Goal: Task Accomplishment & Management: Manage account settings

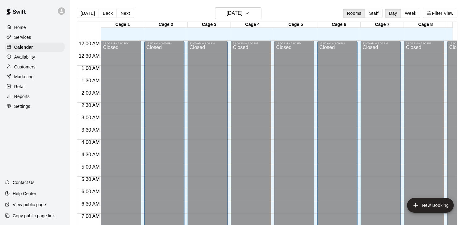
scroll to position [352, 0]
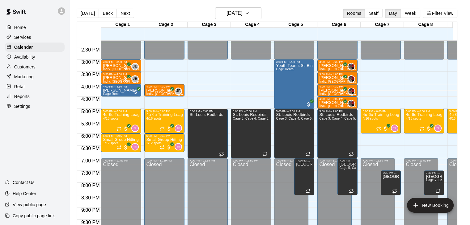
click at [36, 69] on div "Customers" at bounding box center [35, 66] width 60 height 9
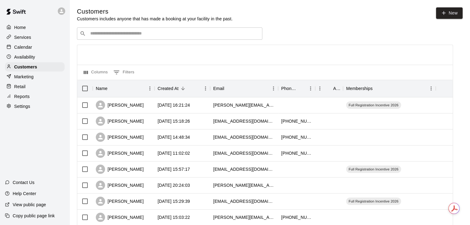
click at [168, 29] on div "​ ​" at bounding box center [169, 33] width 185 height 12
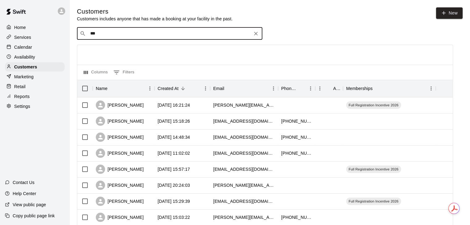
type input "****"
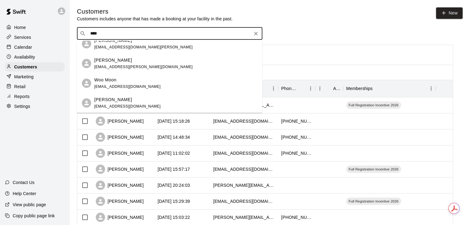
scroll to position [1, 0]
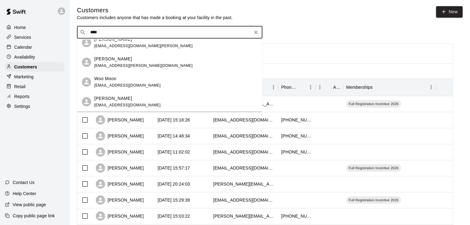
click at [150, 90] on div "Woo Moon [EMAIL_ADDRESS][DOMAIN_NAME]" at bounding box center [169, 82] width 185 height 20
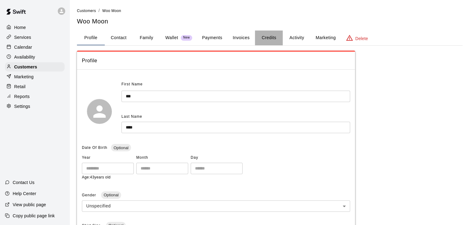
click at [279, 36] on button "Credits" at bounding box center [269, 38] width 28 height 15
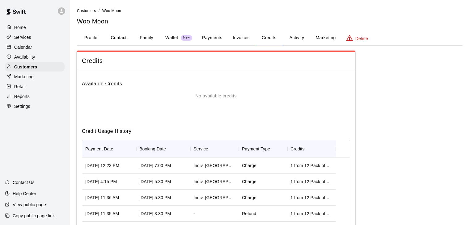
click at [294, 40] on button "Activity" at bounding box center [297, 38] width 28 height 15
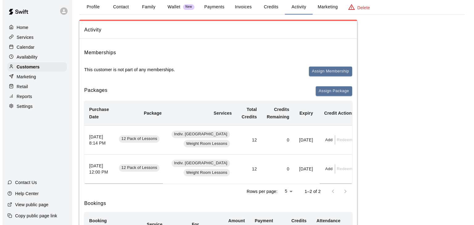
scroll to position [31, 0]
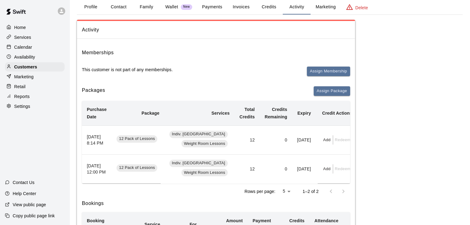
click at [334, 76] on span "Assign Membership" at bounding box center [328, 74] width 43 height 15
click at [333, 71] on button "Assign Membership" at bounding box center [328, 72] width 43 height 10
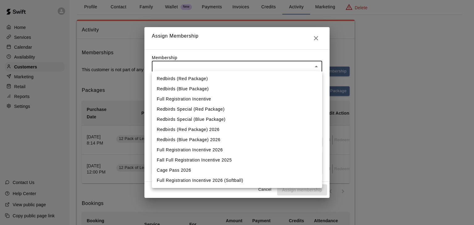
click at [221, 152] on li "Full Registration Incentive 2026" at bounding box center [237, 150] width 170 height 10
type input "**********"
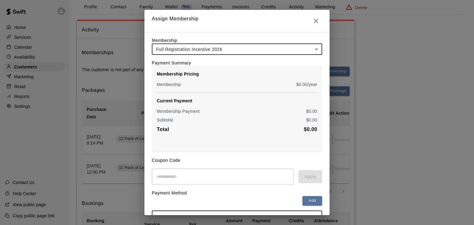
scroll to position [46, 0]
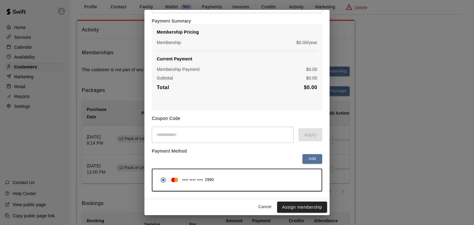
click at [290, 200] on div "Cancel Assign membership" at bounding box center [237, 208] width 185 height 16
click at [293, 211] on button "Assign membership" at bounding box center [302, 207] width 50 height 11
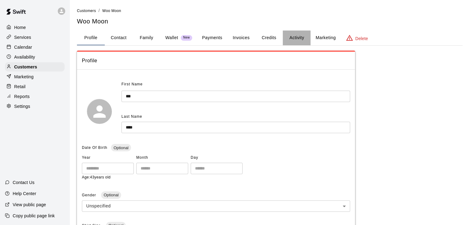
click at [287, 45] on button "Activity" at bounding box center [297, 38] width 28 height 15
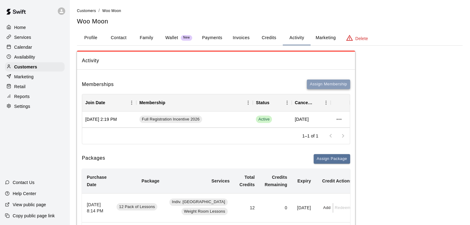
click at [325, 80] on button "Assign Membership" at bounding box center [328, 85] width 43 height 10
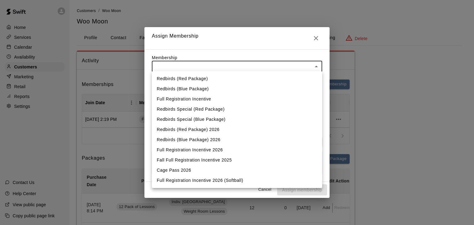
click at [265, 63] on body "Home Services Calendar Availability Customers Marketing Retail Reports Settings…" at bounding box center [237, 153] width 474 height 306
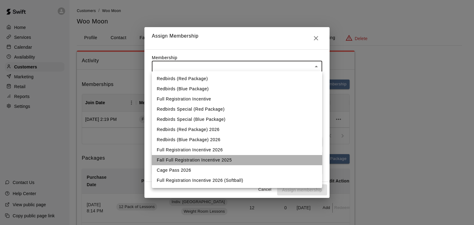
click at [229, 159] on li "Fall Full Registration Incentive 2025" at bounding box center [237, 160] width 170 height 10
type input "**********"
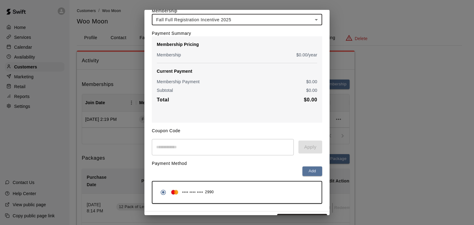
scroll to position [46, 0]
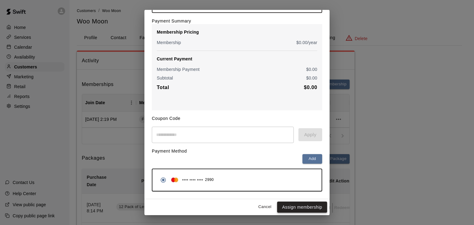
click at [306, 207] on button "Assign membership" at bounding box center [302, 207] width 50 height 11
